Goal: Transaction & Acquisition: Book appointment/travel/reservation

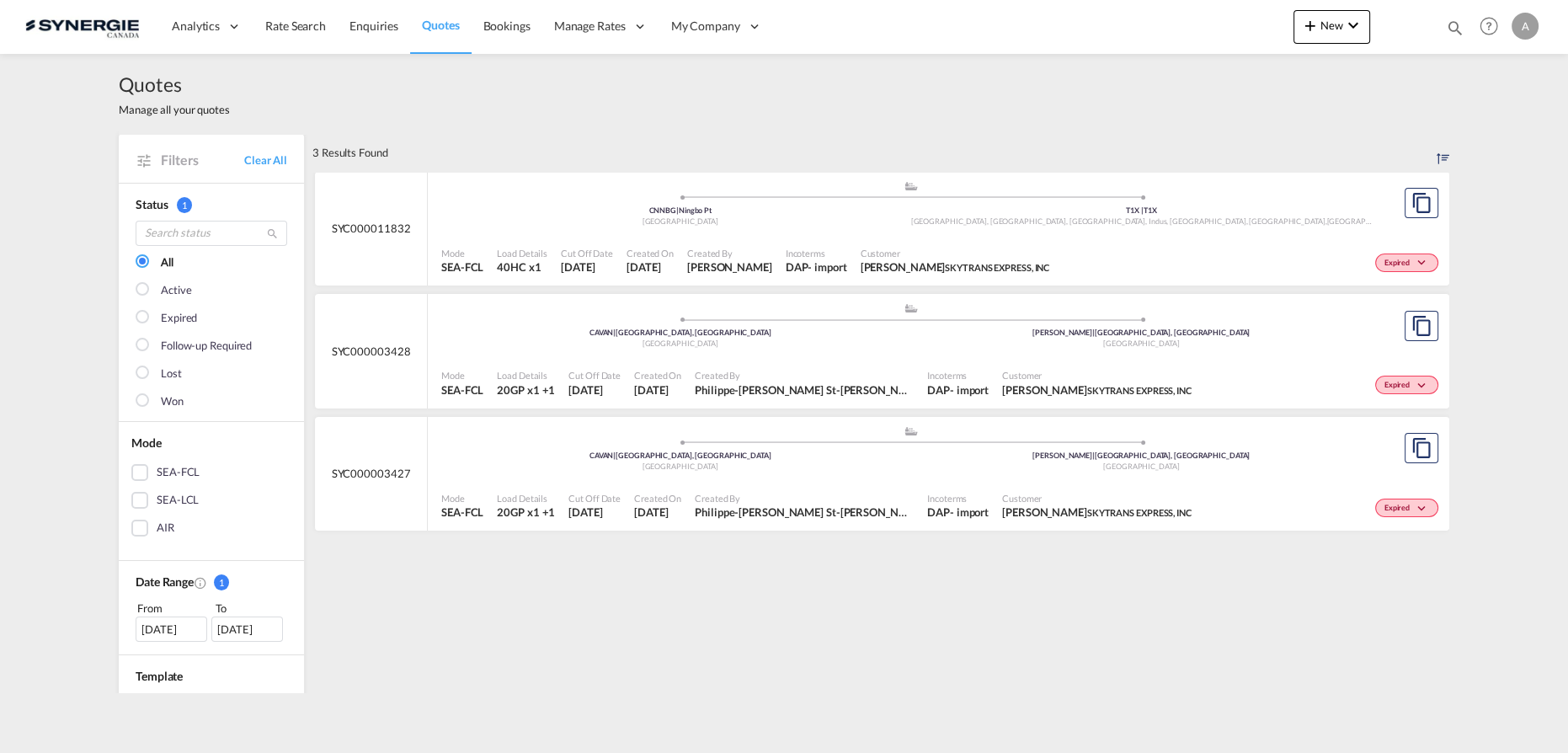
click at [1452, 29] on md-icon "icon-magnify" at bounding box center [1454, 28] width 19 height 19
drag, startPoint x: 1160, startPoint y: 20, endPoint x: 1166, endPoint y: 39, distance: 19.9
click at [1161, 22] on select "Bookings Quotes Enquiries" at bounding box center [1187, 28] width 80 height 31
select select "Quotes"
click at [1147, 13] on select "Bookings Quotes Enquiries" at bounding box center [1187, 28] width 80 height 31
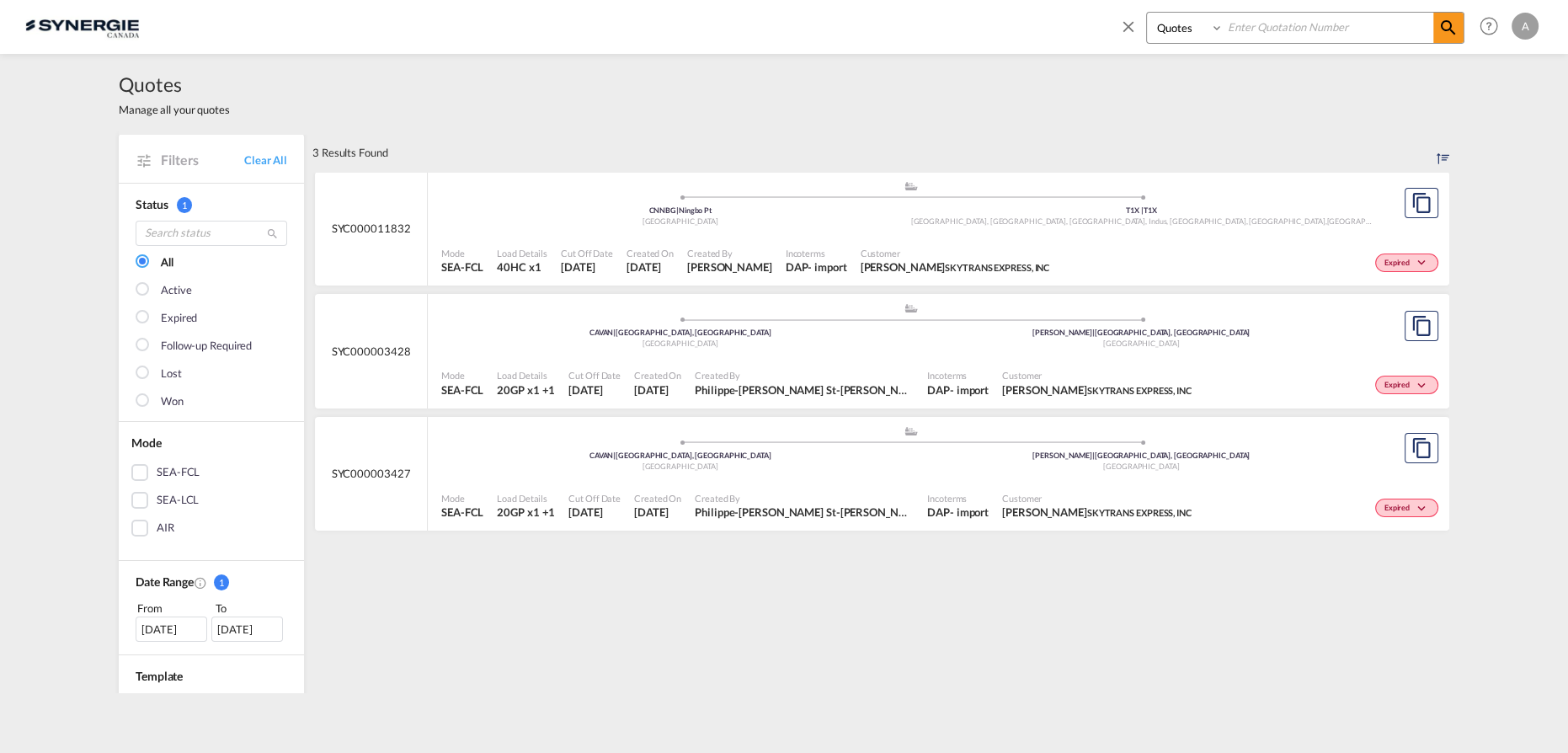
click at [1243, 33] on input at bounding box center [1328, 28] width 209 height 30
type input "14146"
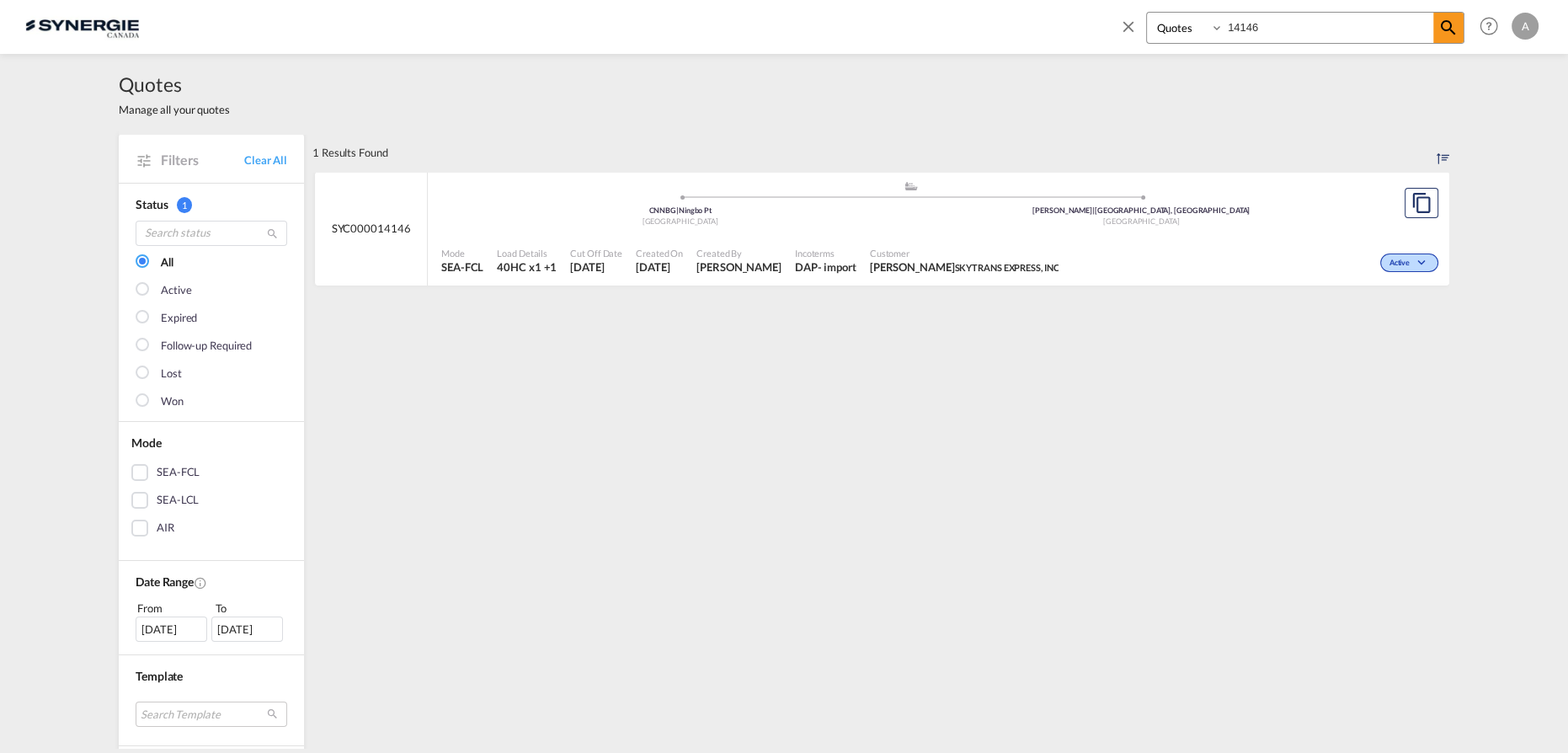
click at [1057, 260] on div "Customer [PERSON_NAME] SKYTRANS EXPRESS, INC" at bounding box center [964, 261] width 203 height 42
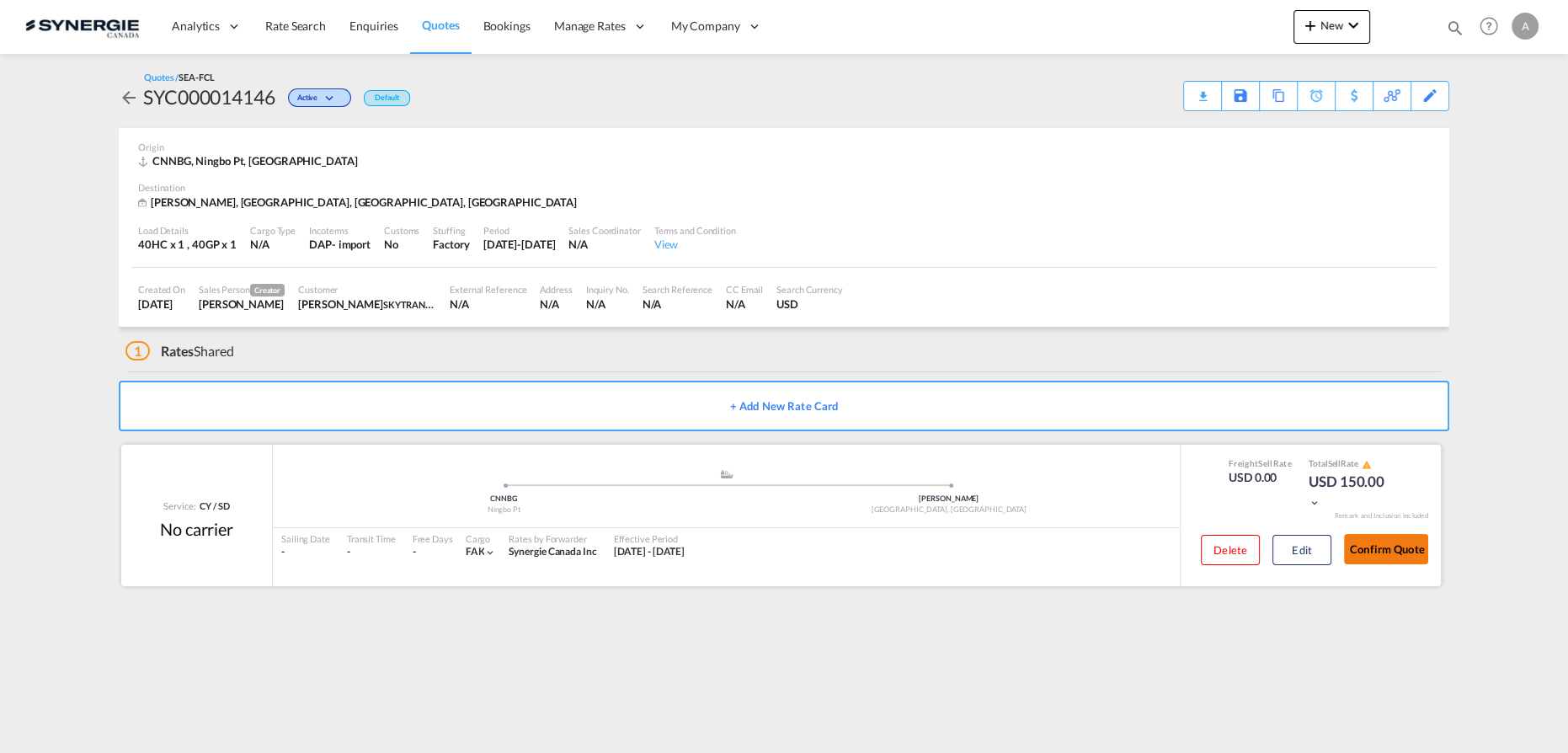
click at [1358, 549] on button "Confirm Quote" at bounding box center [1385, 548] width 84 height 31
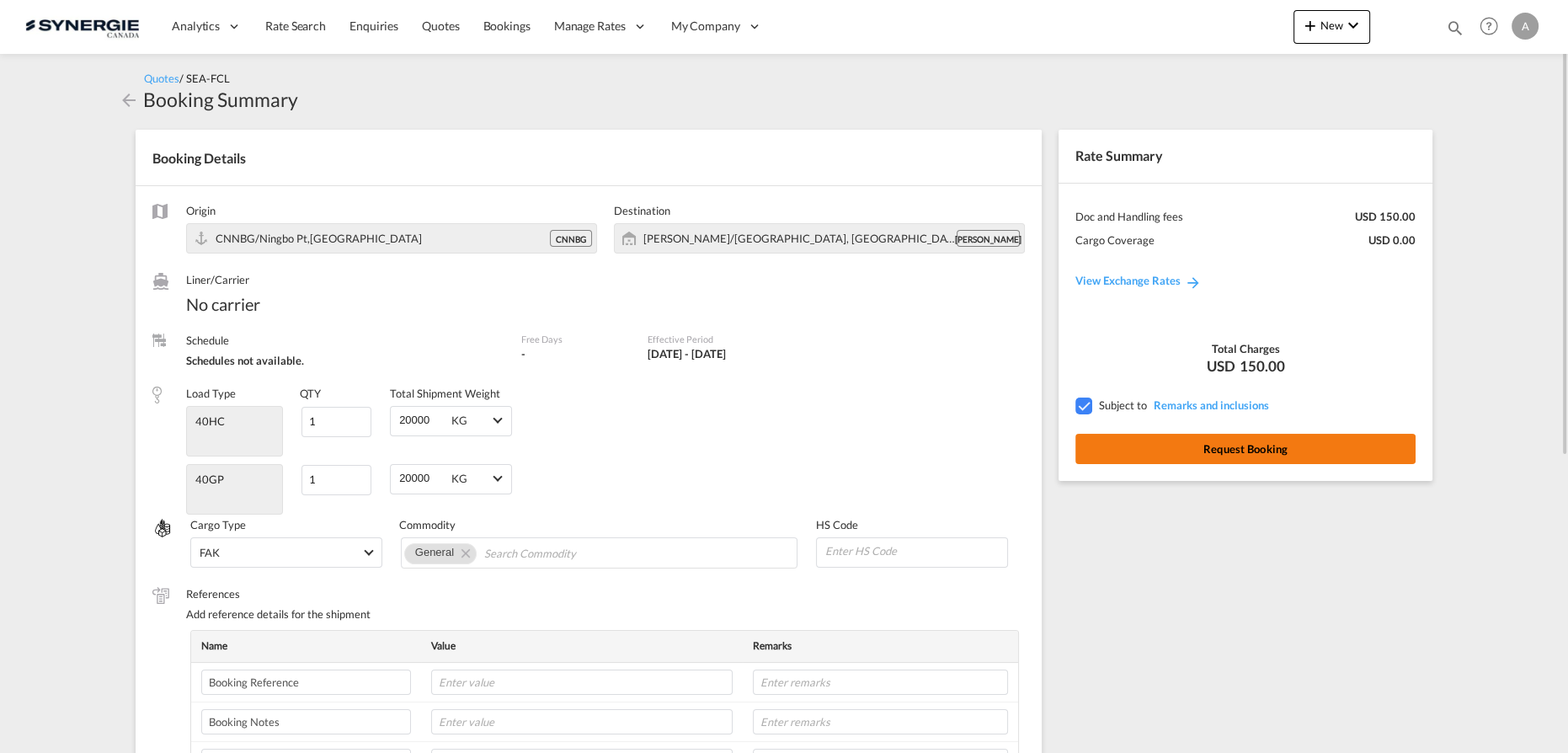
click at [1160, 458] on button "Request Booking" at bounding box center [1245, 449] width 340 height 31
